Goal: Communication & Community: Answer question/provide support

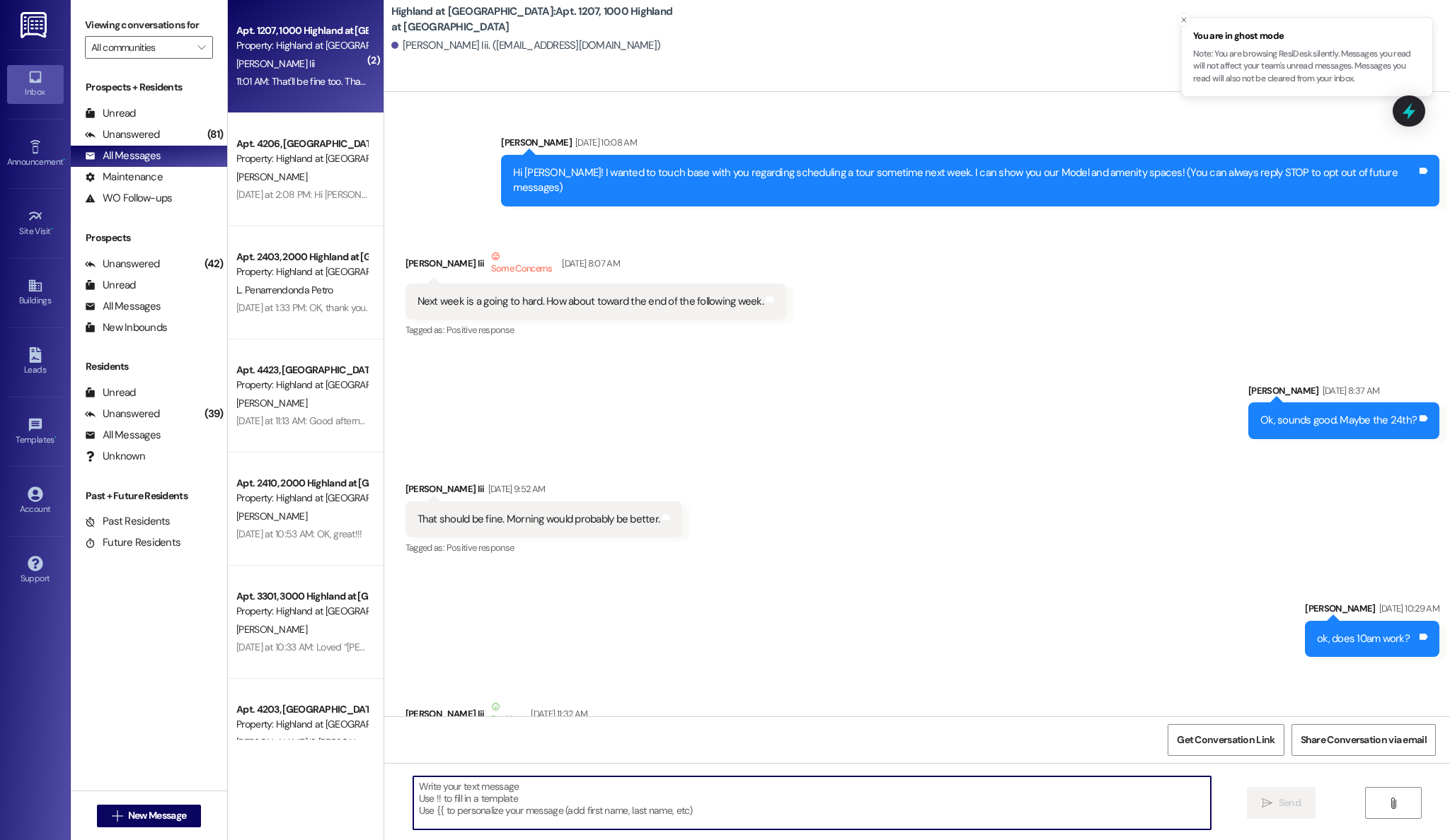
scroll to position [20463, 0]
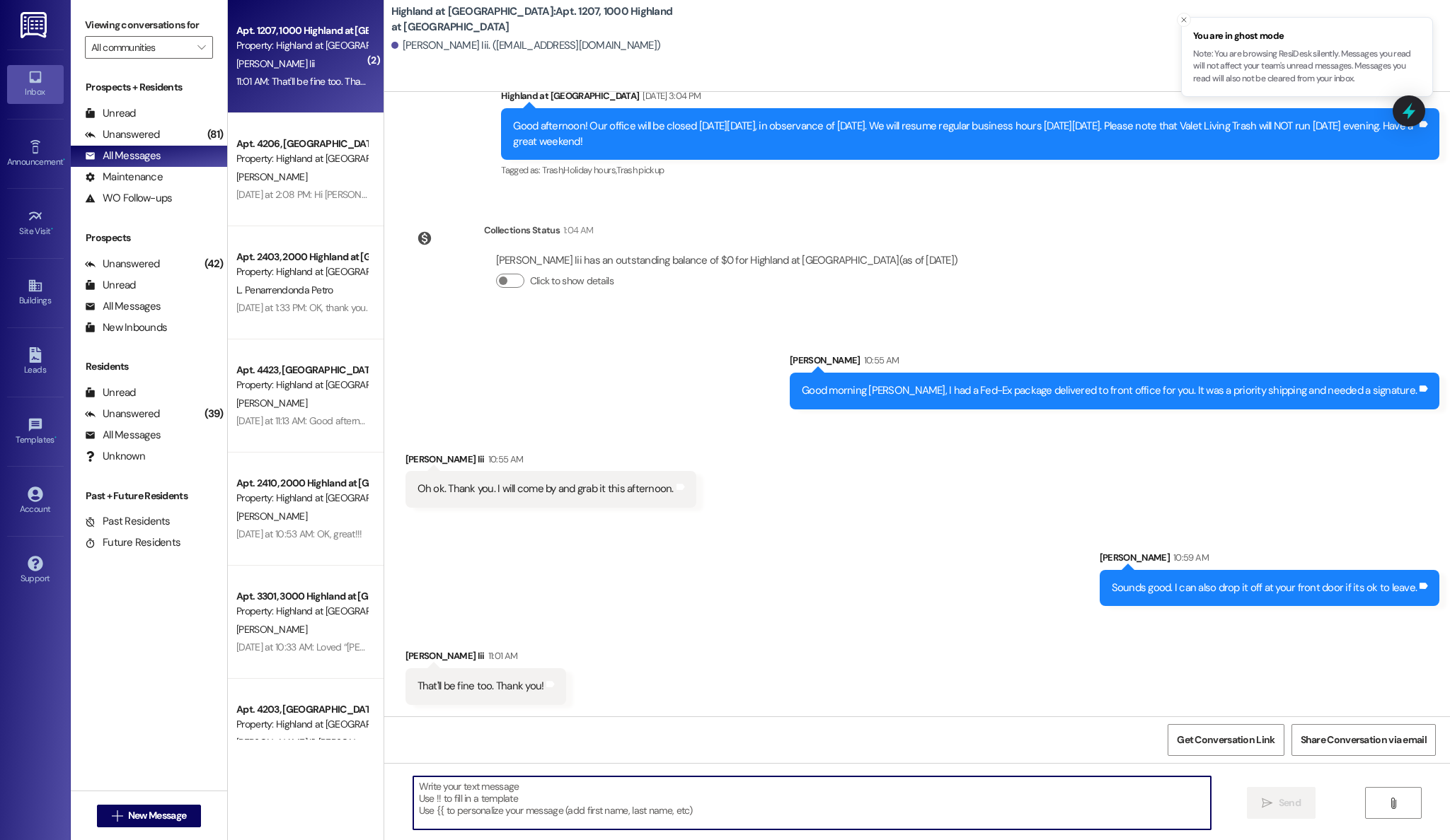
click at [725, 798] on textarea at bounding box center [812, 803] width 798 height 53
type textarea "Ok sounds good. I have dropped it off at your door."
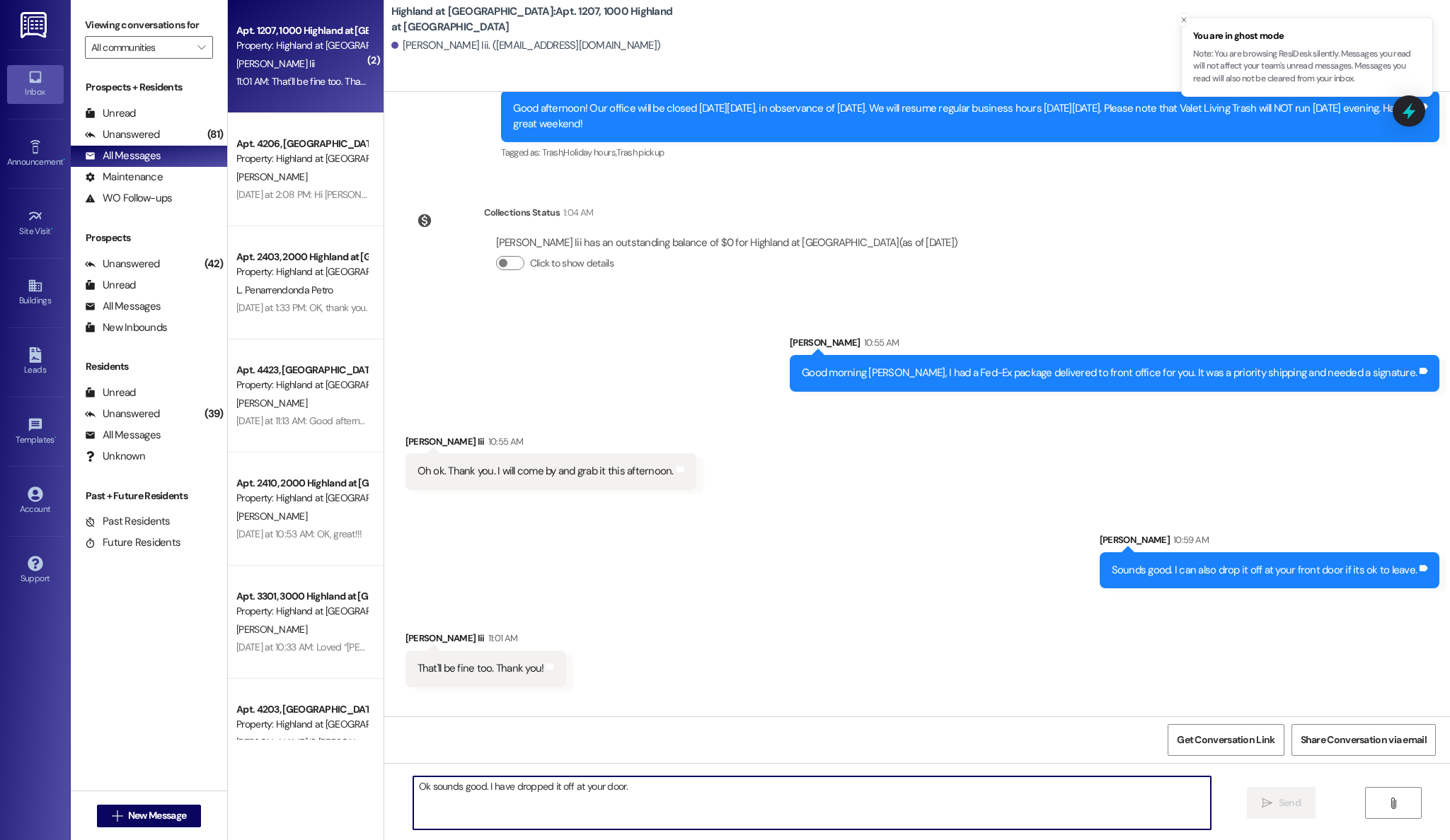
scroll to position [20562, 0]
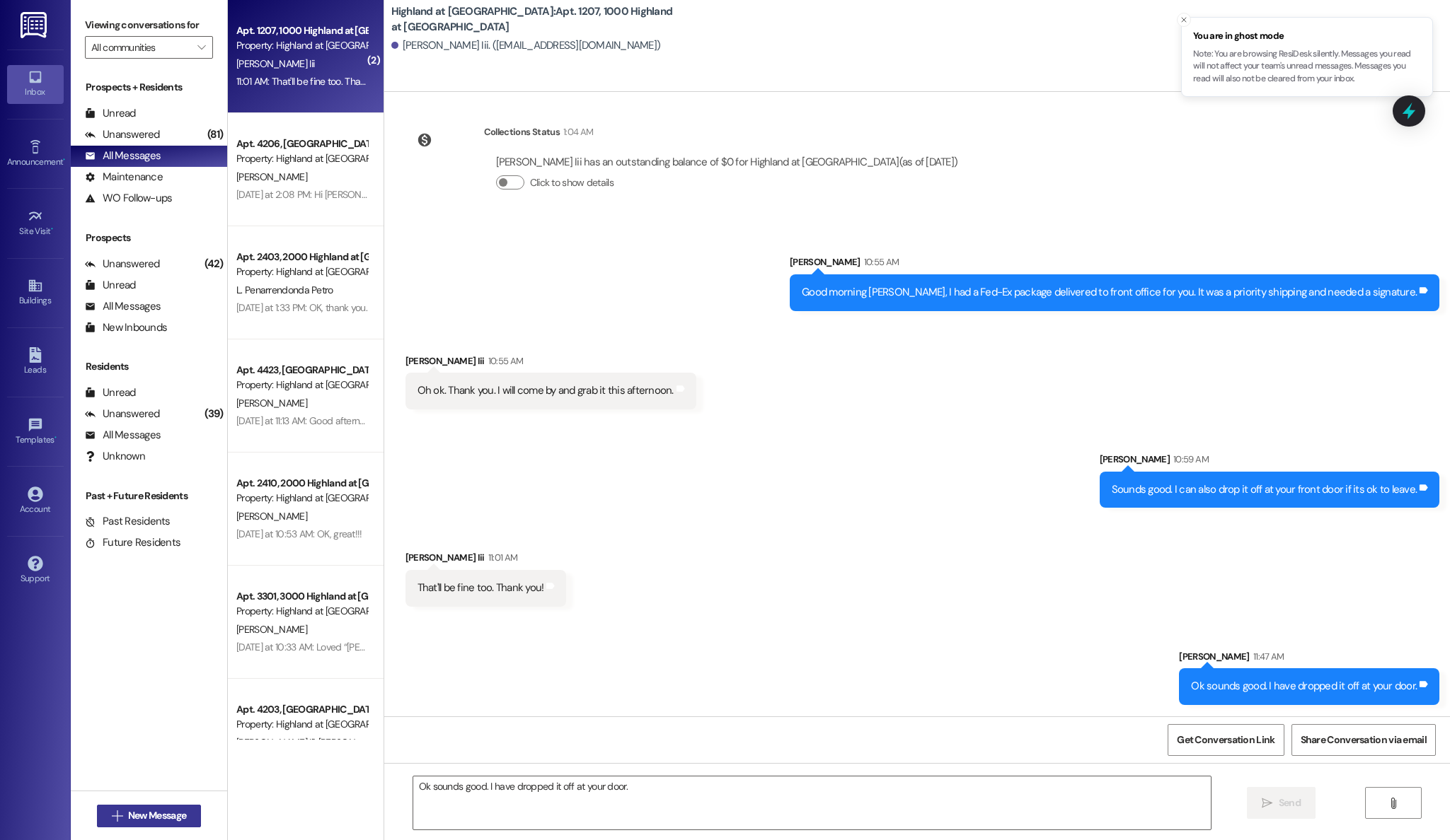
click at [159, 810] on span "New Message" at bounding box center [157, 816] width 58 height 15
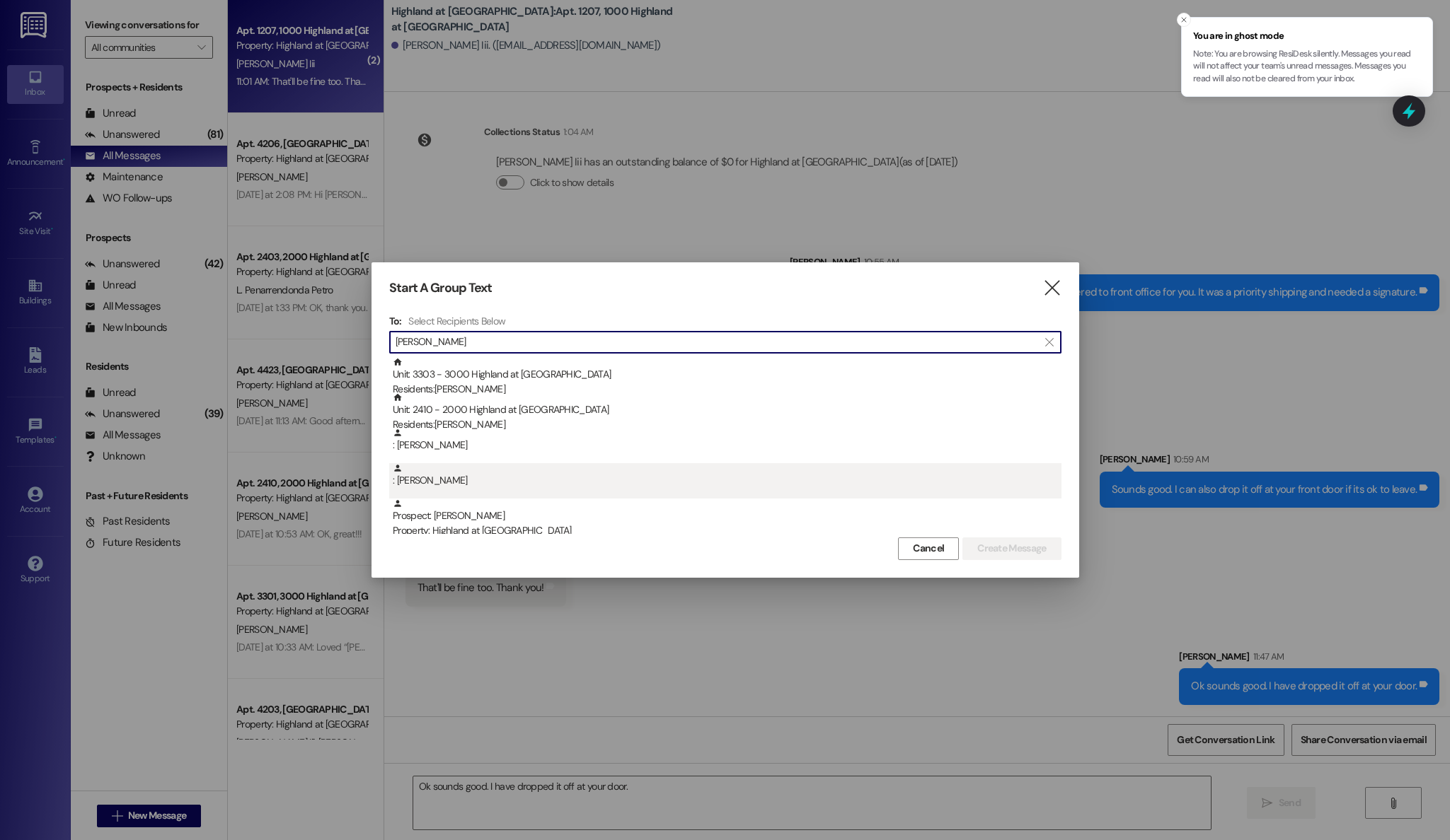
type input "[PERSON_NAME]"
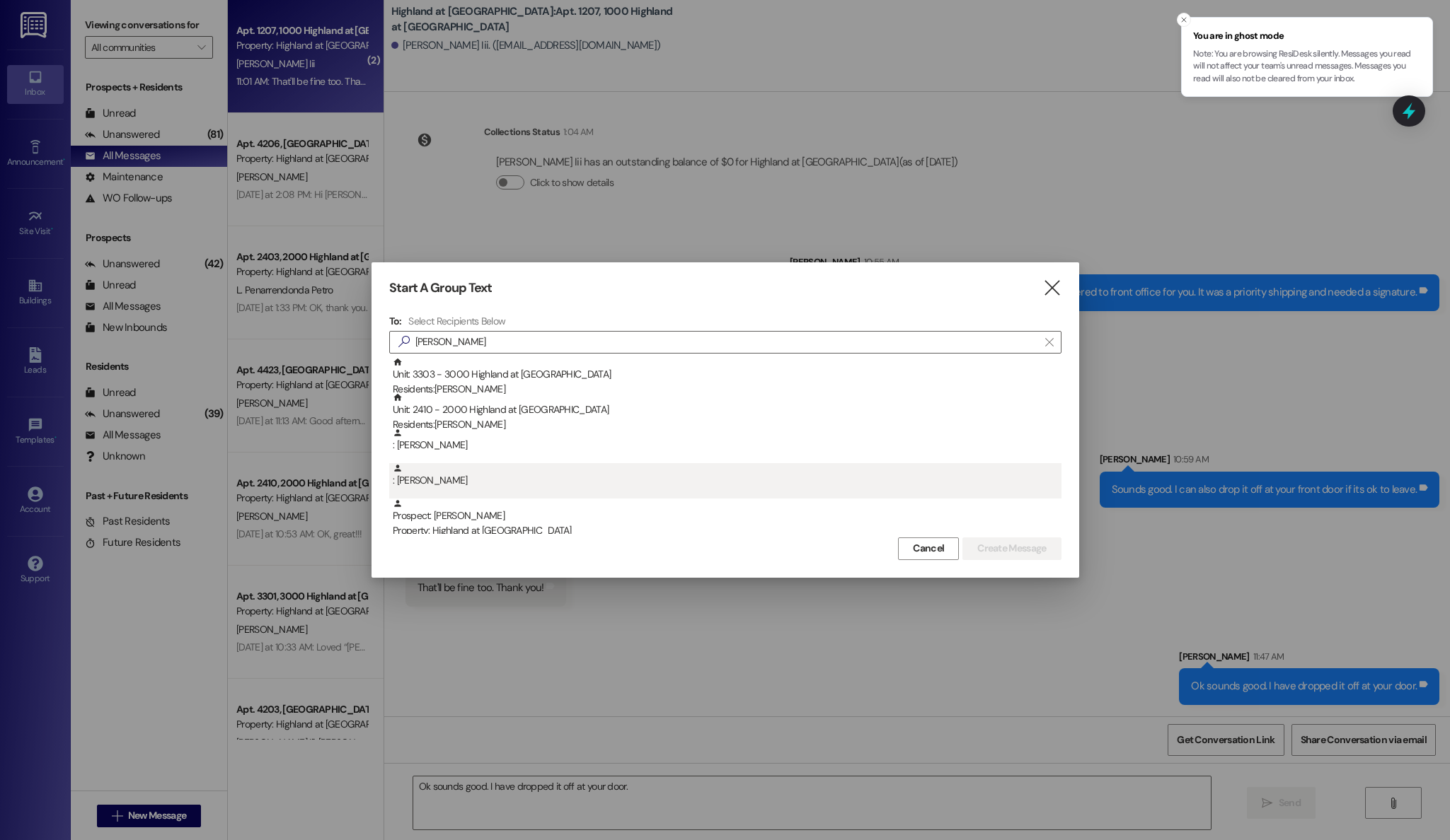
click at [427, 489] on div ": [PERSON_NAME]" at bounding box center [725, 480] width 672 height 36
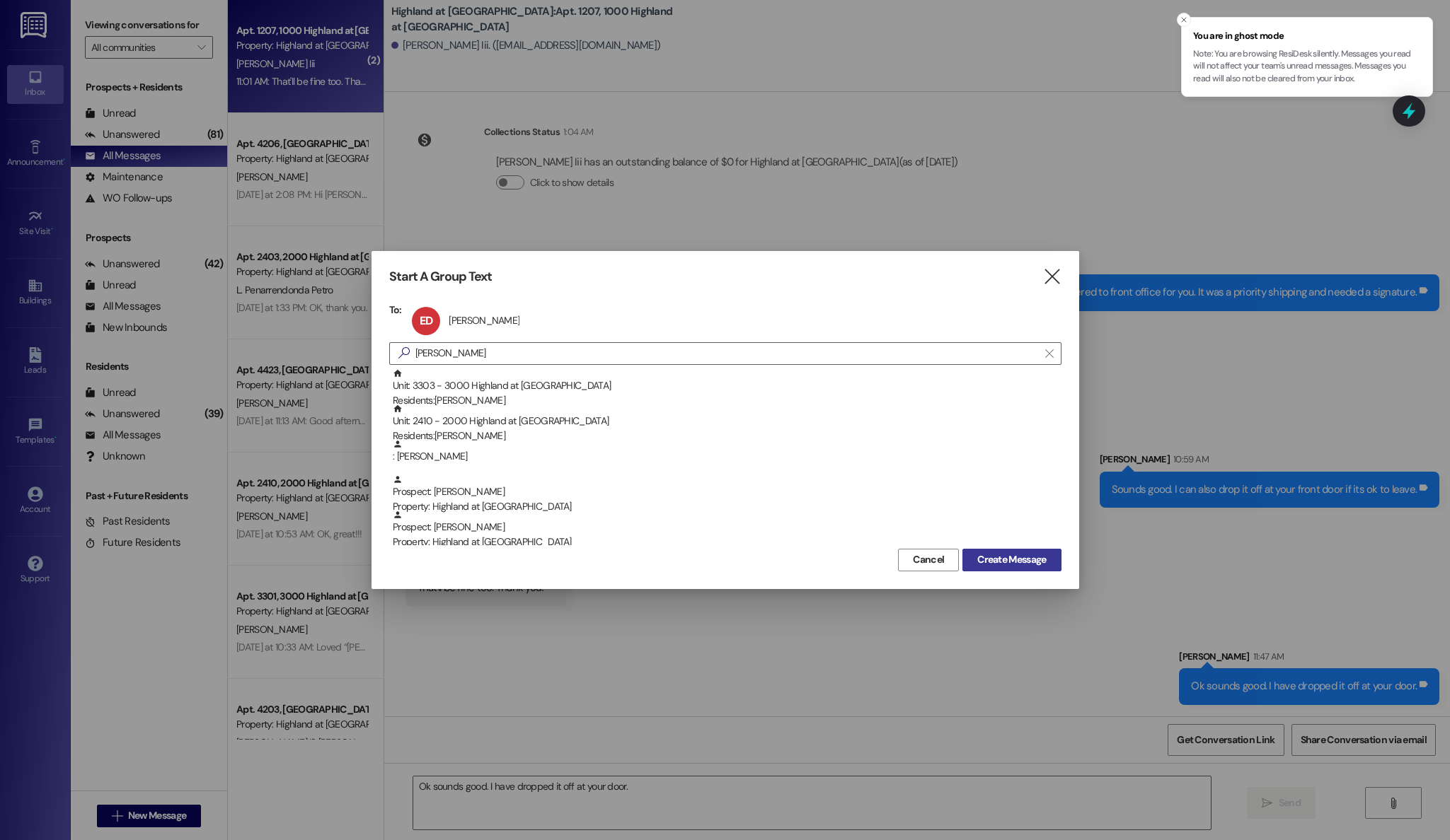
click at [1012, 557] on span "Create Message" at bounding box center [1011, 560] width 69 height 15
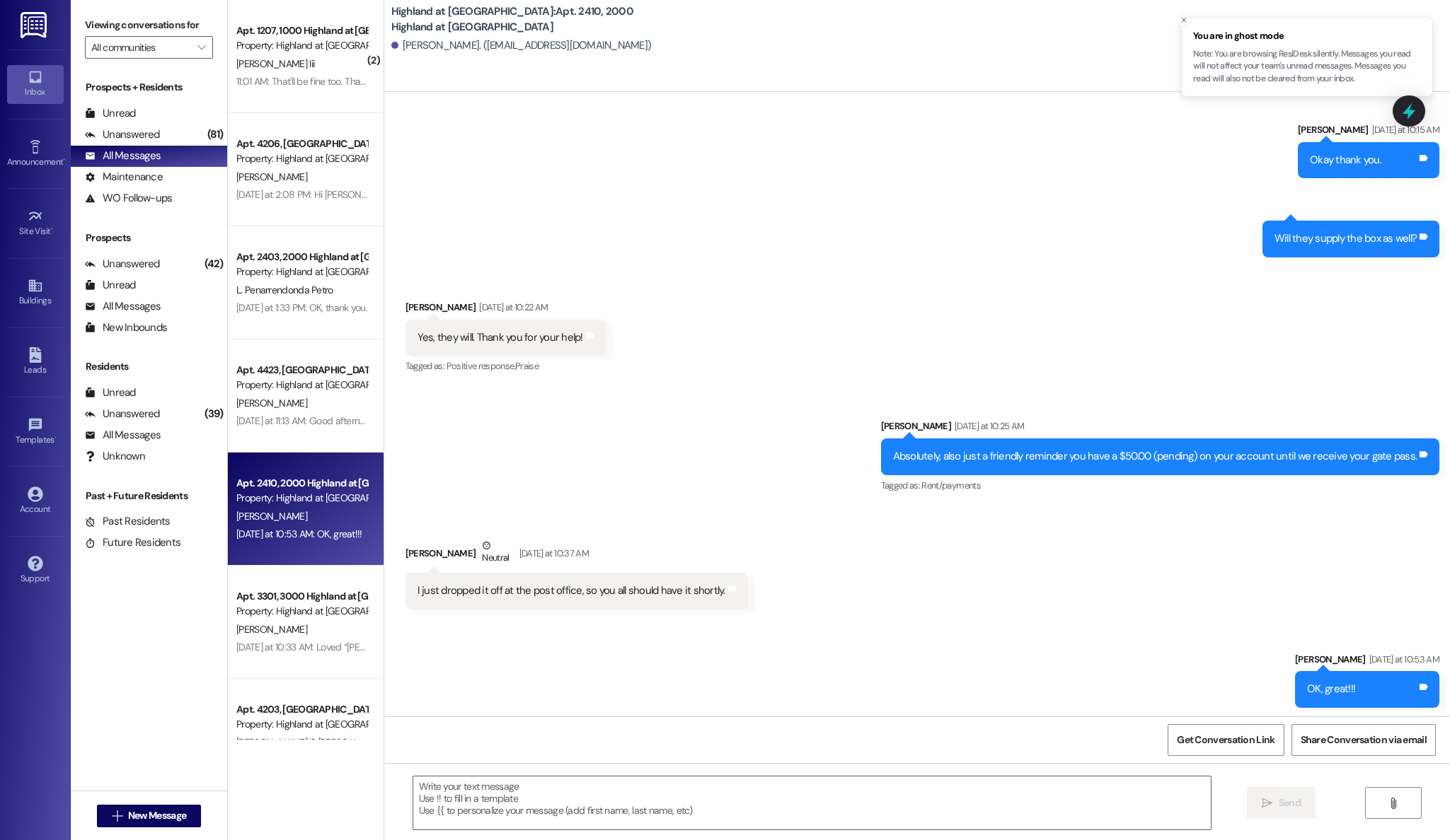
scroll to position [20537, 0]
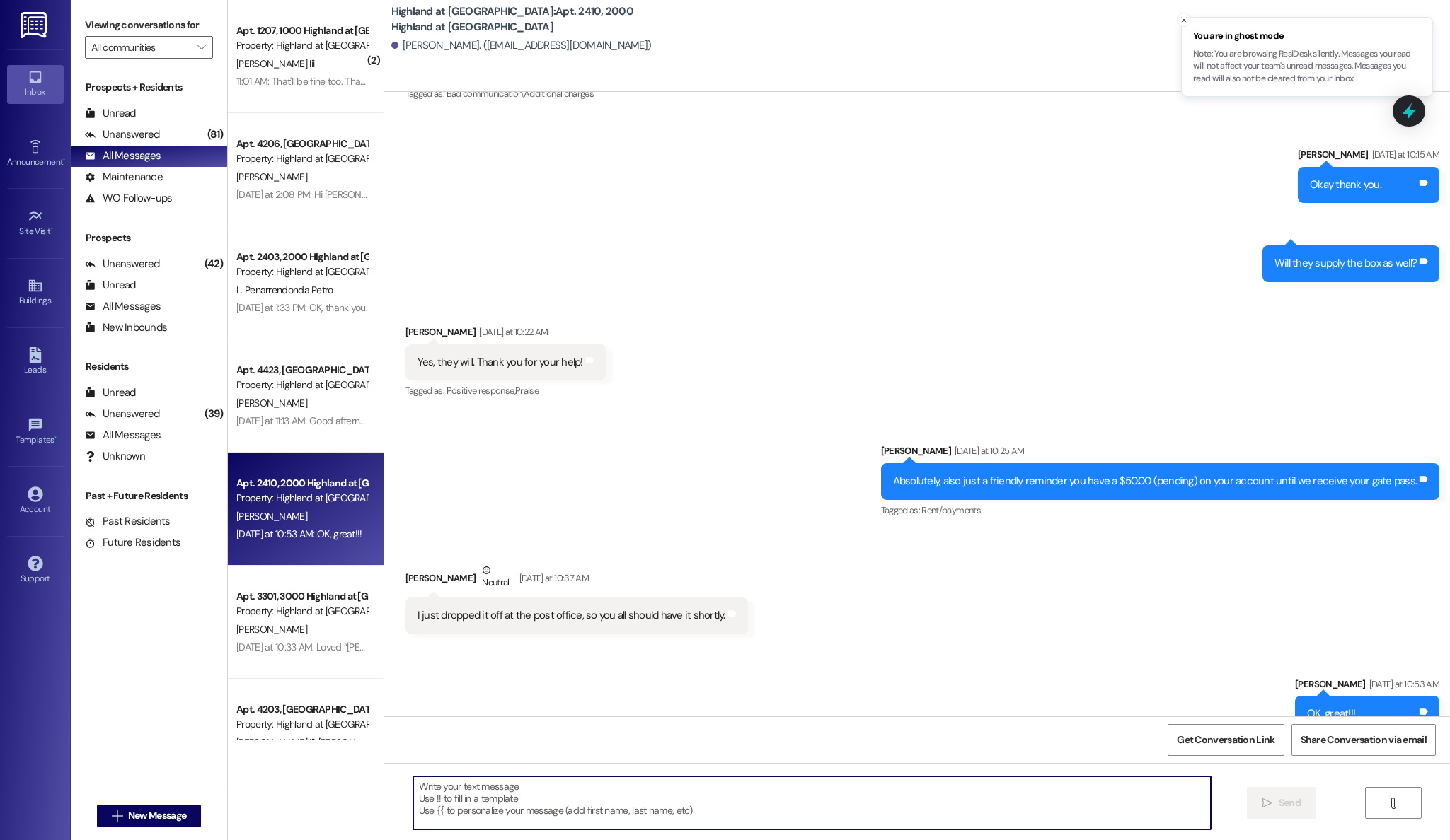
click at [788, 785] on textarea at bounding box center [812, 803] width 798 height 53
click at [1376, 801] on button "" at bounding box center [1393, 803] width 56 height 31
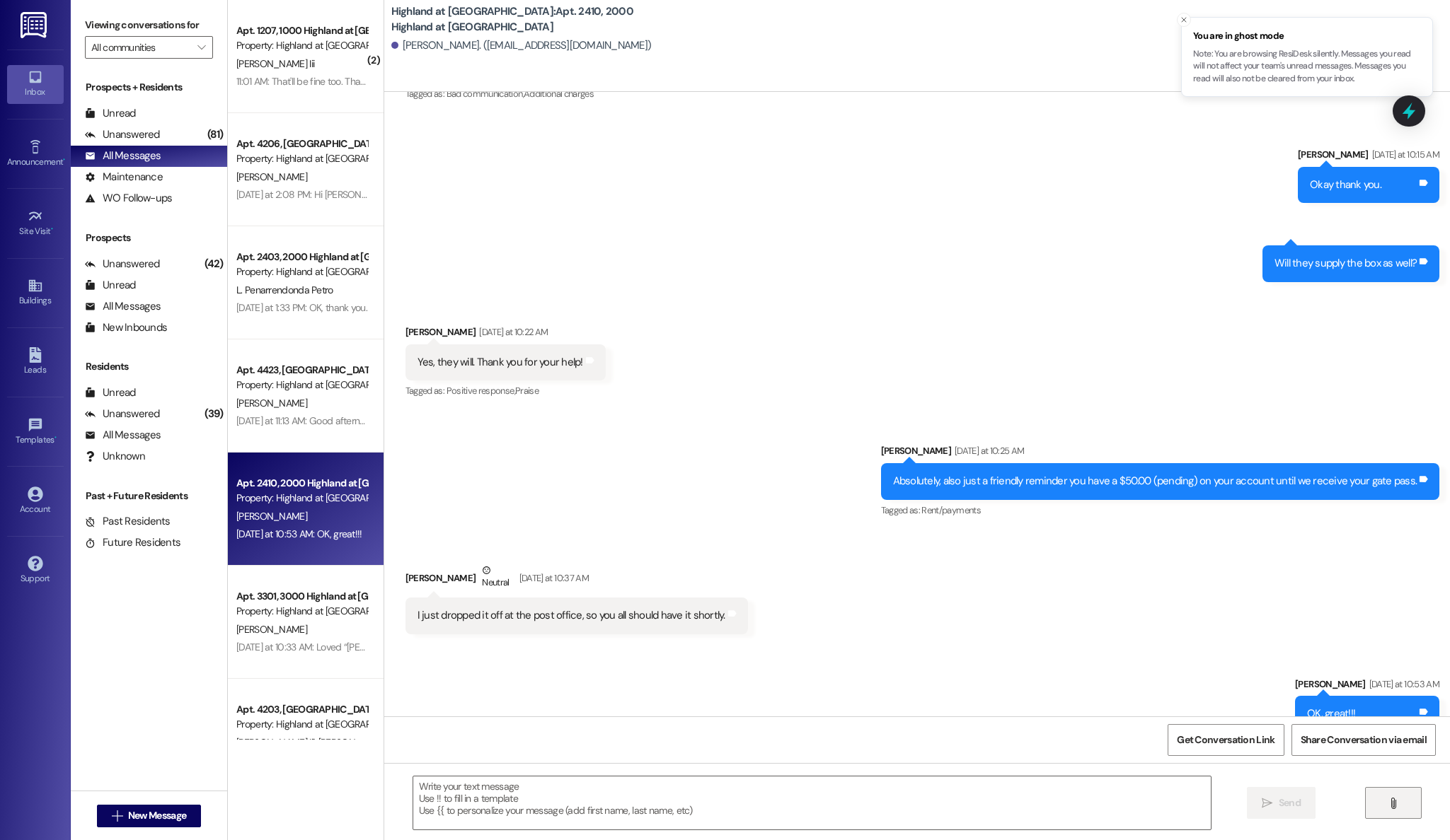
click at [1391, 807] on icon "" at bounding box center [1393, 804] width 11 height 12
click at [730, 808] on textarea at bounding box center [813, 803] width 798 height 53
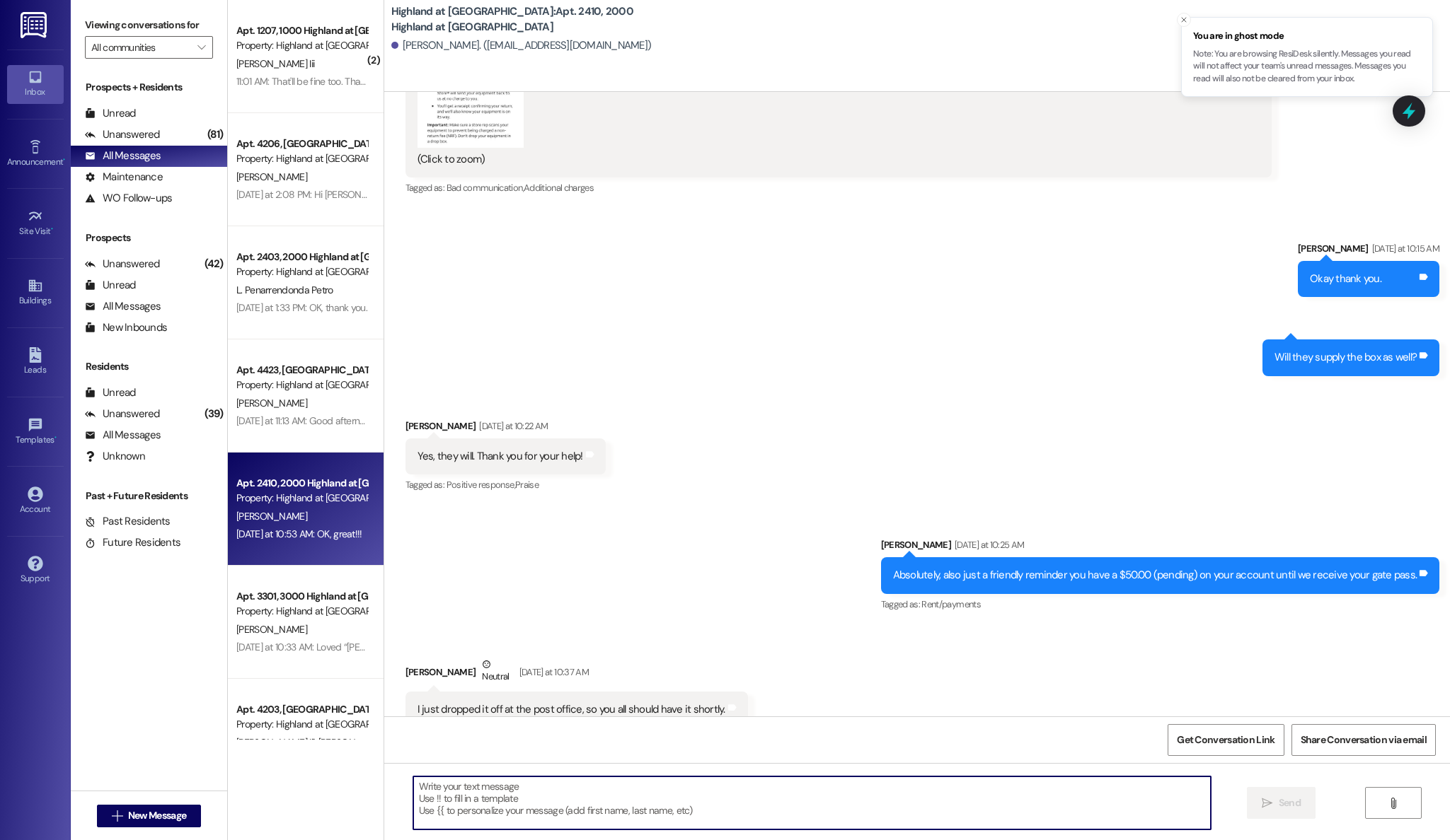
scroll to position [20438, 0]
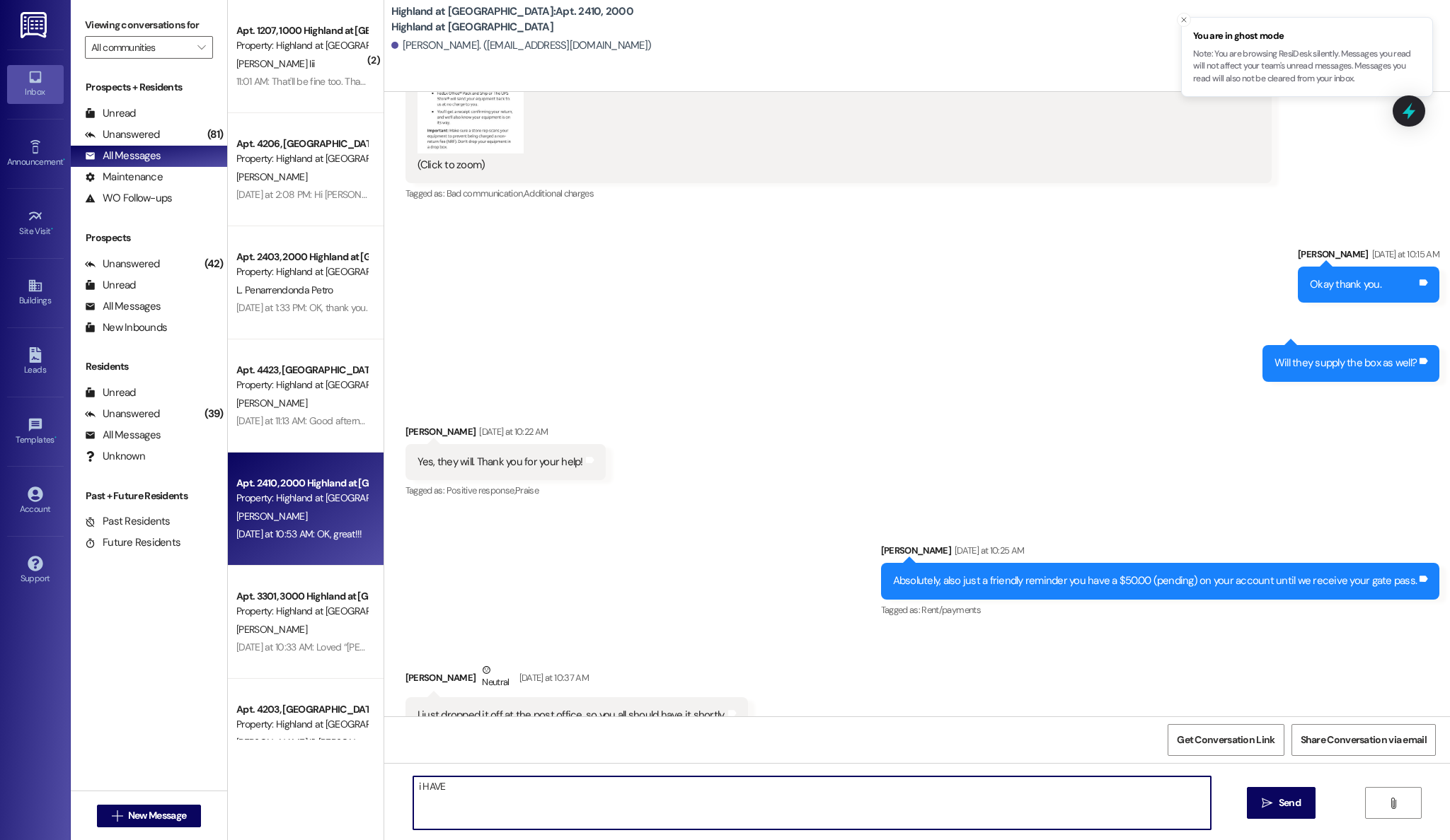
type textarea "i HAVE"
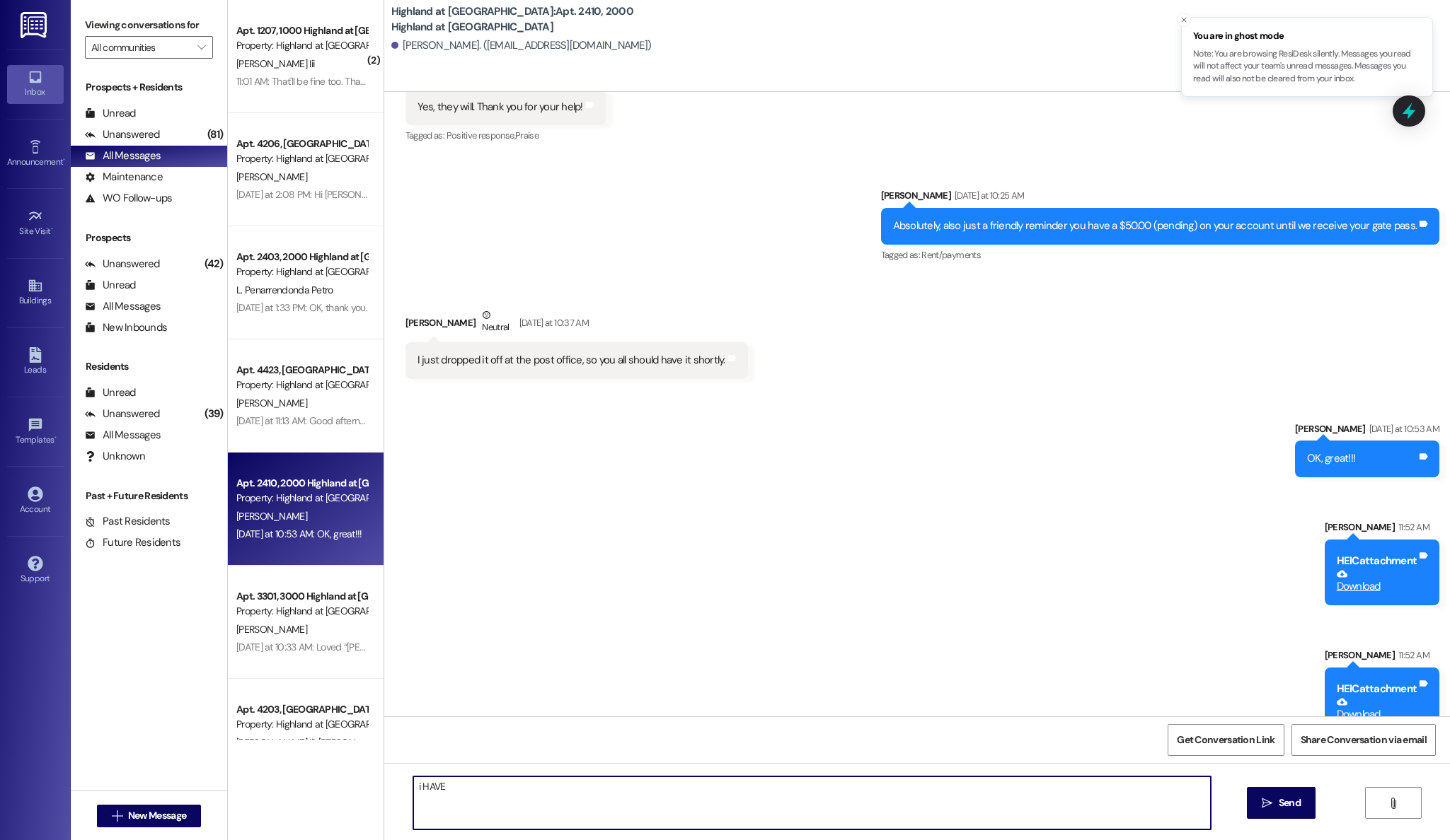
drag, startPoint x: 563, startPoint y: 790, endPoint x: 400, endPoint y: 785, distance: 163.1
click at [405, 785] on div "i HAVE" at bounding box center [805, 803] width 800 height 55
type textarea "I"
type textarea "This is your receipt showing your modem has been returned to UPS for shipping."
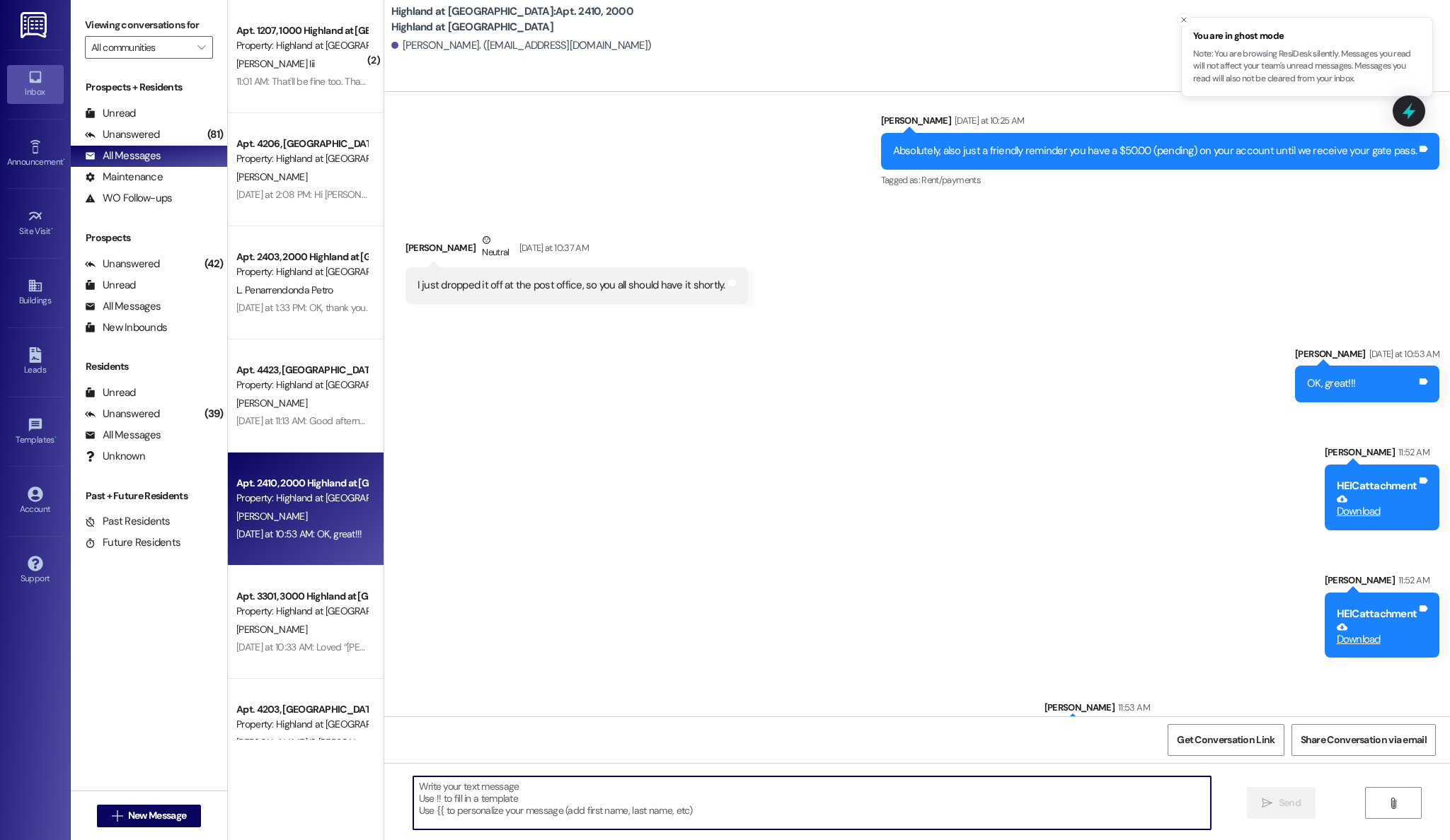
scroll to position [20892, 0]
